Goal: Task Accomplishment & Management: Complete application form

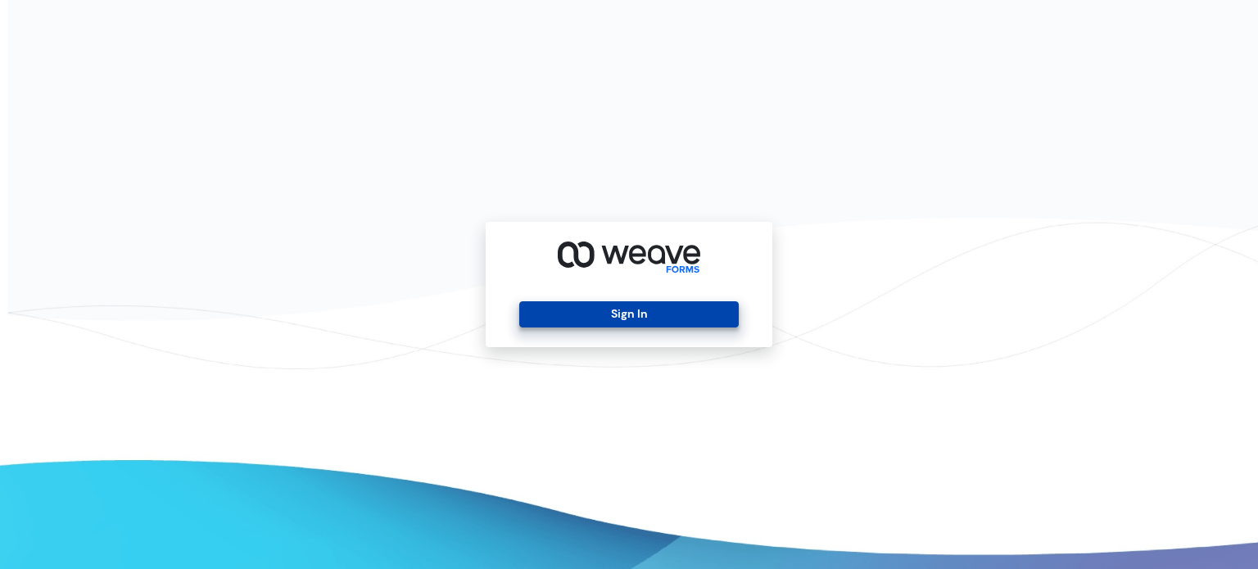
click at [593, 312] on button "Sign In" at bounding box center [628, 314] width 219 height 26
click at [587, 327] on button "Sign In" at bounding box center [628, 314] width 219 height 26
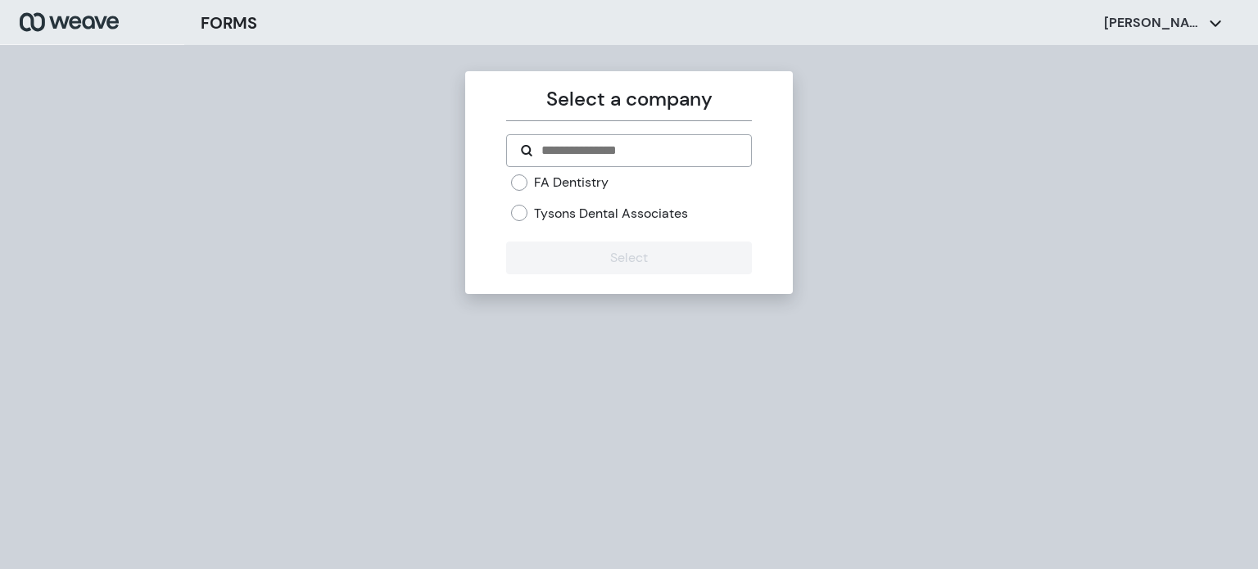
click at [542, 218] on label "Tysons Dental Associates" at bounding box center [611, 214] width 154 height 18
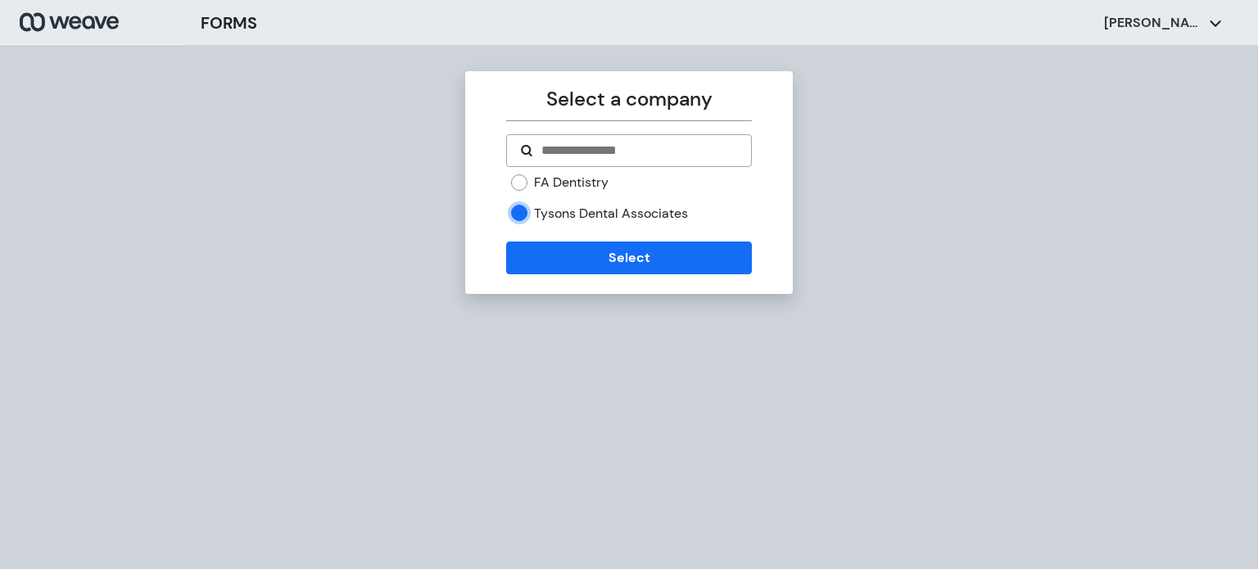
click at [506, 242] on button "Select" at bounding box center [628, 258] width 245 height 33
